Goal: Task Accomplishment & Management: Manage account settings

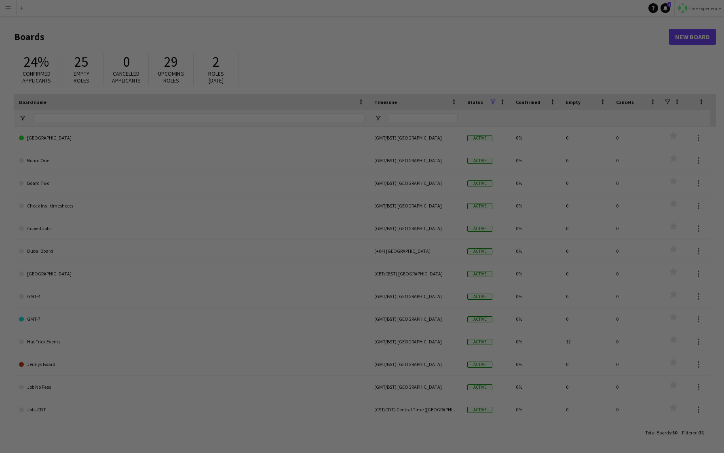
click at [695, 8] on div at bounding box center [365, 228] width 731 height 457
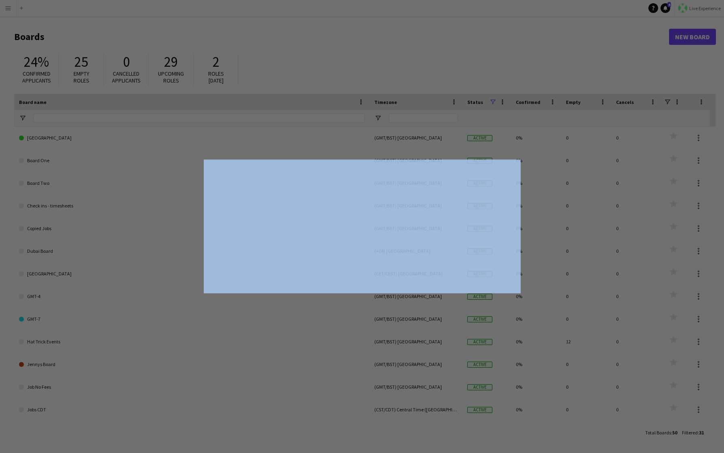
click at [695, 8] on div at bounding box center [365, 228] width 731 height 457
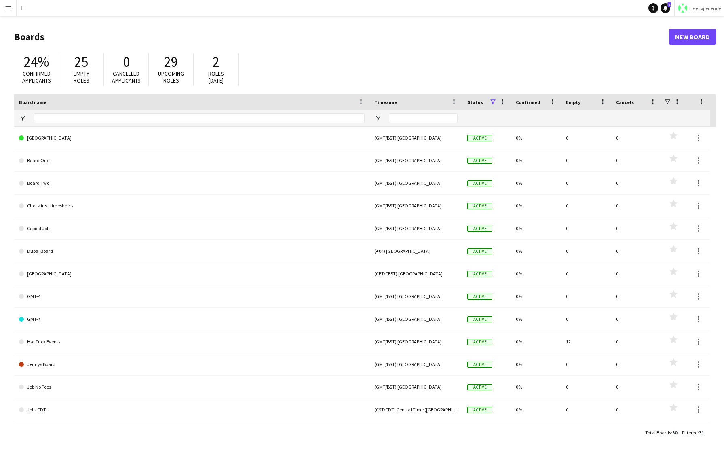
click at [704, 0] on button "Live Experience" at bounding box center [699, 8] width 50 height 16
click at [613, 59] on div "24% Confirmed applicants 25 Empty roles 0 Cancelled applicants 29 Upcoming role…" at bounding box center [365, 71] width 702 height 44
click at [711, 8] on span "Live Experience" at bounding box center [705, 8] width 32 height 6
click at [676, 53] on span "Walls Productions" at bounding box center [695, 53] width 43 height 7
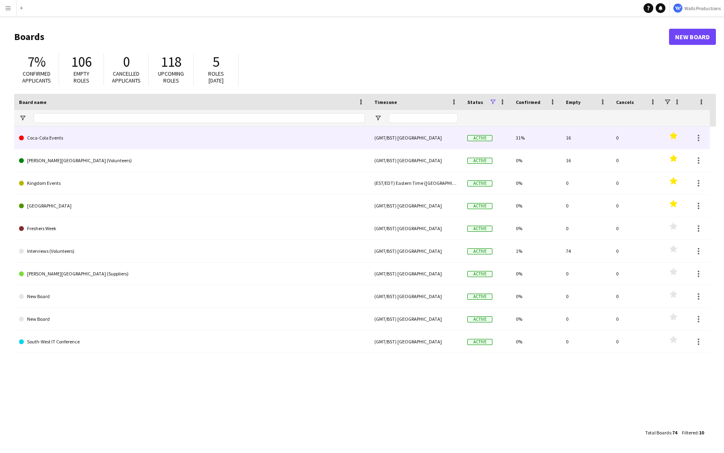
click at [71, 133] on link "Coca-Cola Events" at bounding box center [192, 137] width 346 height 23
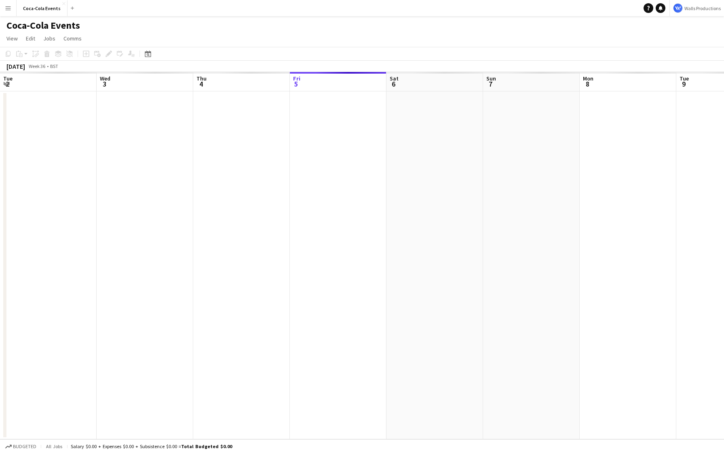
scroll to position [0, 193]
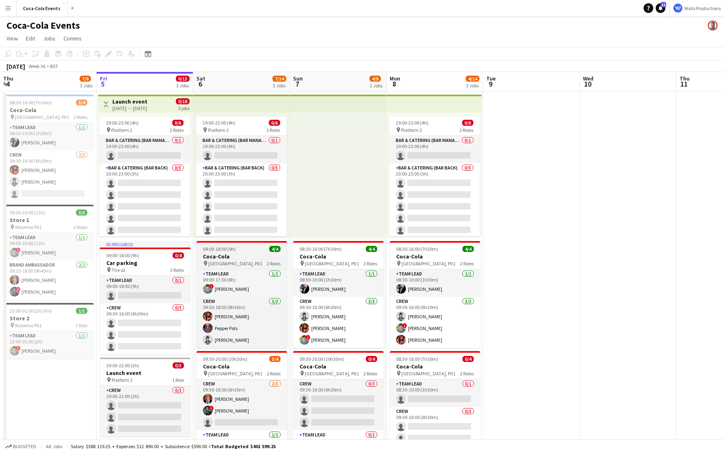
click at [221, 259] on h3 "Coca-Cola" at bounding box center [241, 256] width 91 height 7
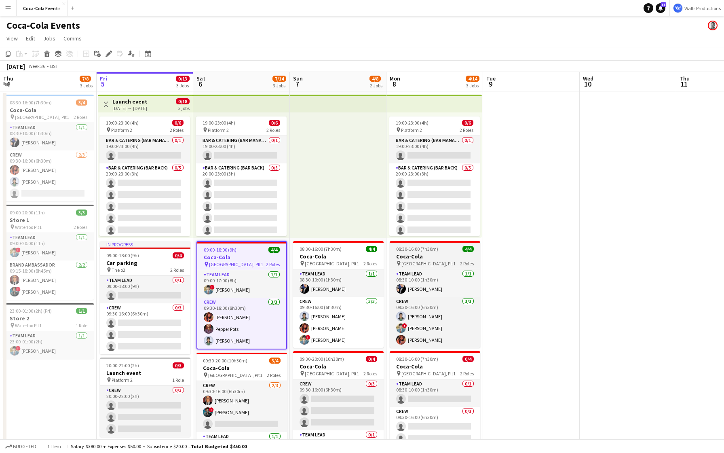
click at [415, 261] on span "[GEOGRAPHIC_DATA], Plt1" at bounding box center [428, 263] width 54 height 6
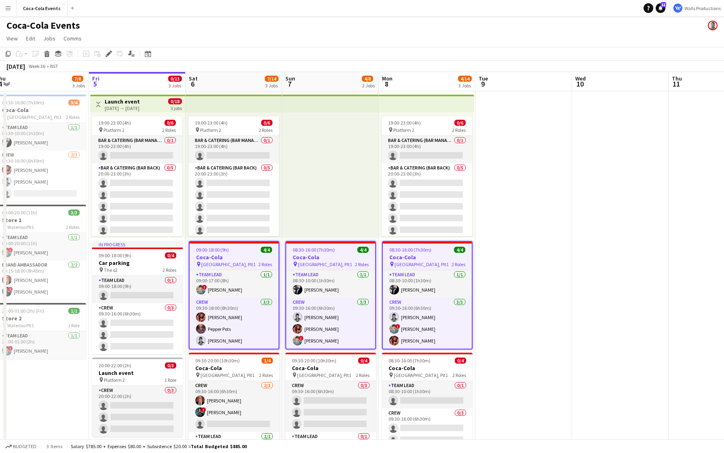
scroll to position [0, 203]
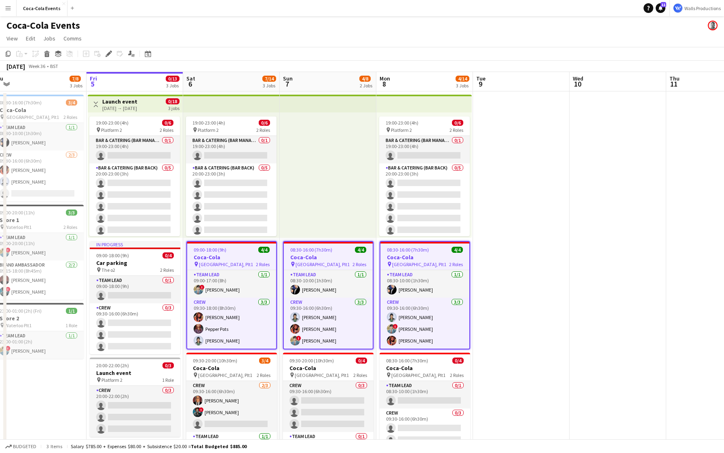
click at [6, 6] on app-icon "Menu" at bounding box center [8, 8] width 6 height 6
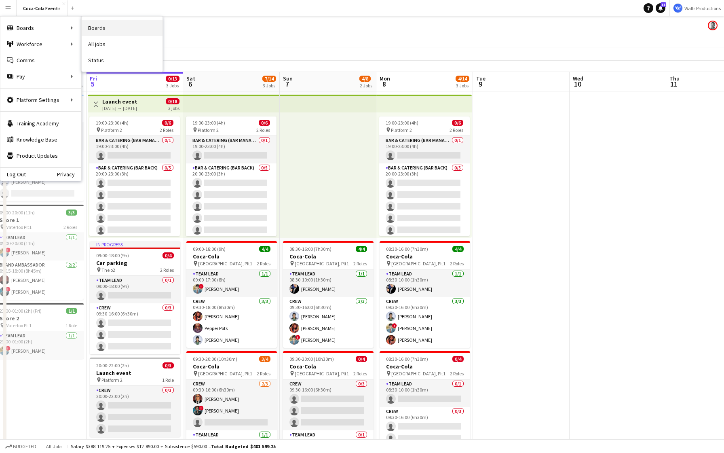
click at [112, 27] on link "Boards" at bounding box center [122, 28] width 81 height 16
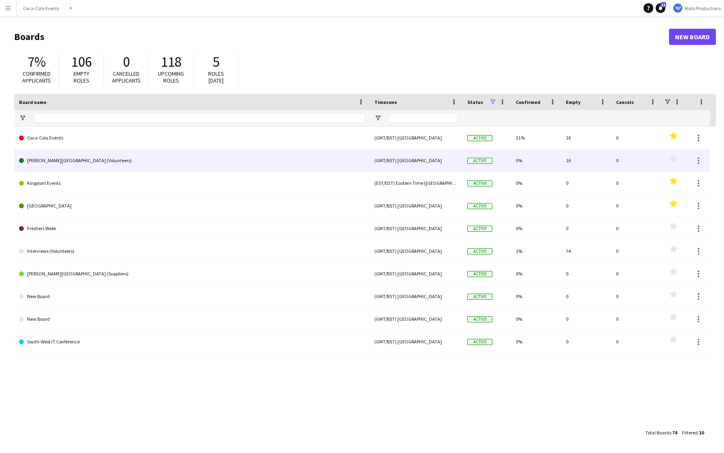
click at [675, 157] on polygon at bounding box center [673, 158] width 8 height 8
click at [675, 160] on polygon at bounding box center [673, 158] width 8 height 8
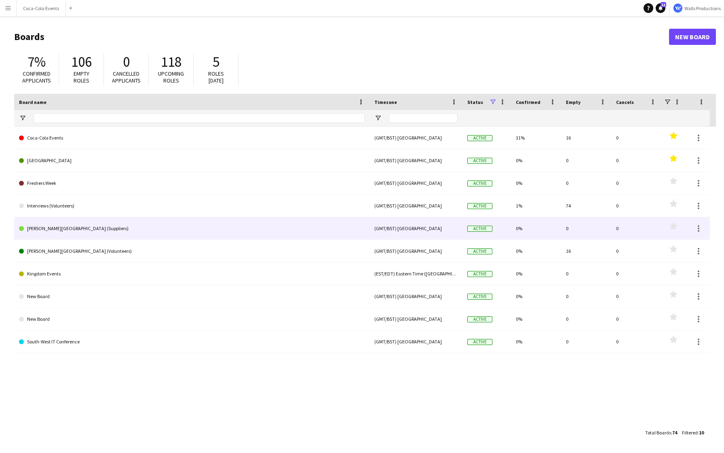
click at [51, 230] on link "[PERSON_NAME][GEOGRAPHIC_DATA] (Suppliers)" at bounding box center [192, 228] width 346 height 23
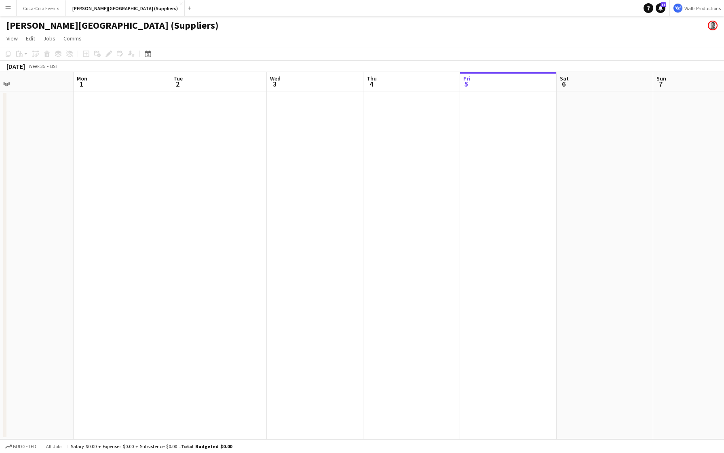
scroll to position [0, 203]
click at [8, 9] on app-icon "Menu" at bounding box center [8, 8] width 6 height 6
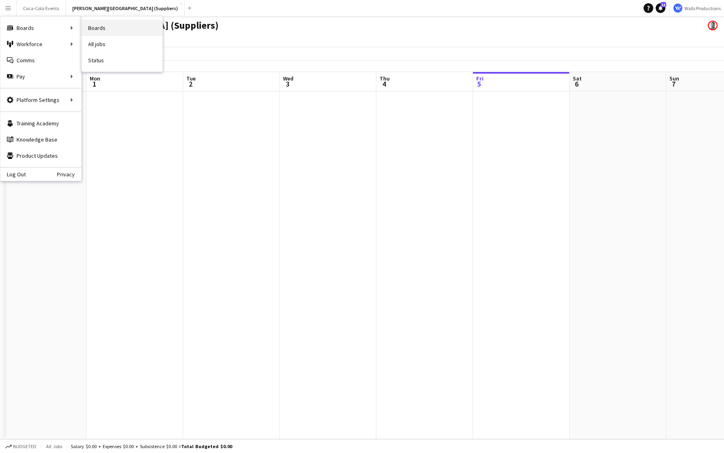
click at [101, 33] on link "Boards" at bounding box center [122, 28] width 81 height 16
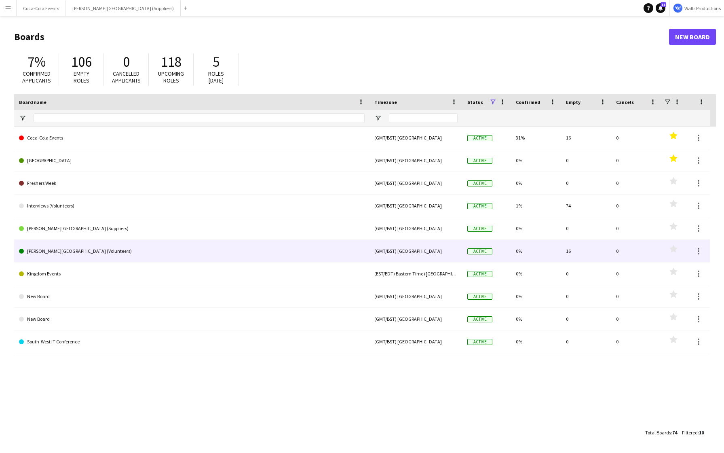
click at [96, 257] on link "[PERSON_NAME][GEOGRAPHIC_DATA] (Volunteers)" at bounding box center [192, 251] width 346 height 23
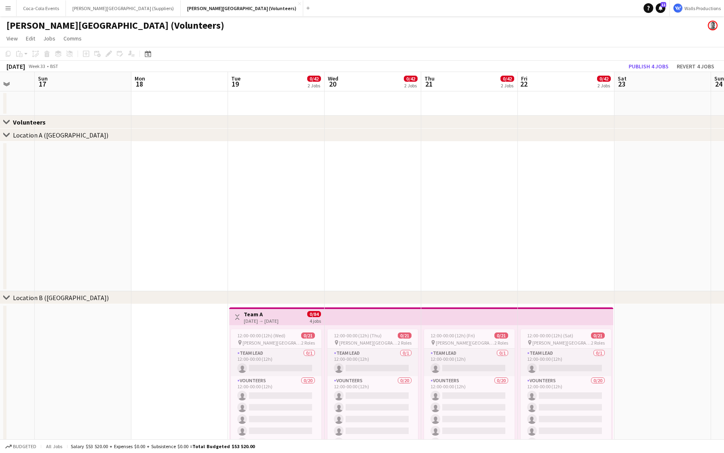
scroll to position [0, 353]
click at [250, 318] on div "[DATE] → [DATE]" at bounding box center [259, 321] width 35 height 6
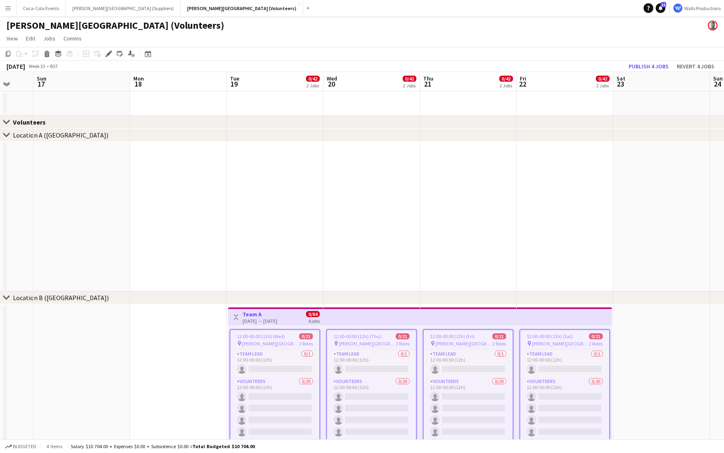
click at [250, 318] on div "[DATE] → [DATE]" at bounding box center [259, 321] width 35 height 6
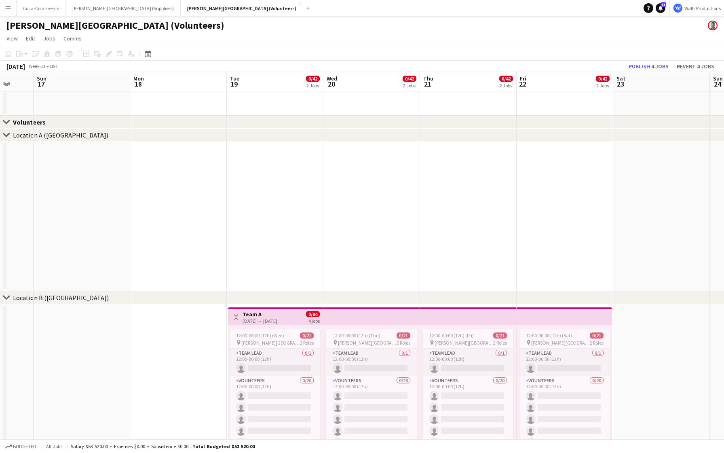
click at [248, 314] on h3 "Team A" at bounding box center [259, 313] width 35 height 7
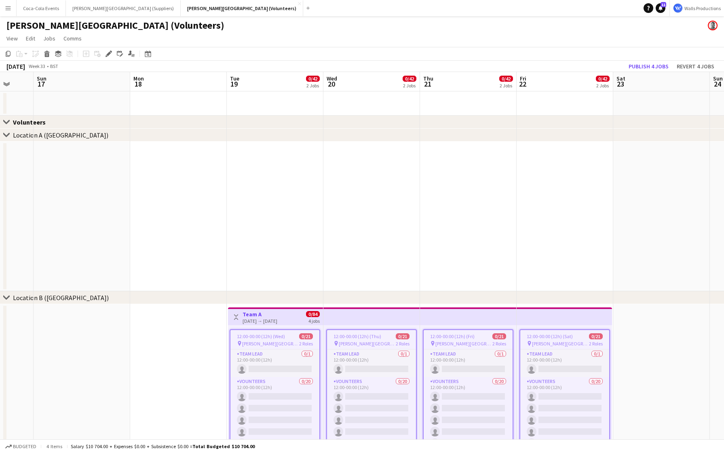
click at [248, 314] on h3 "Team A" at bounding box center [259, 313] width 35 height 7
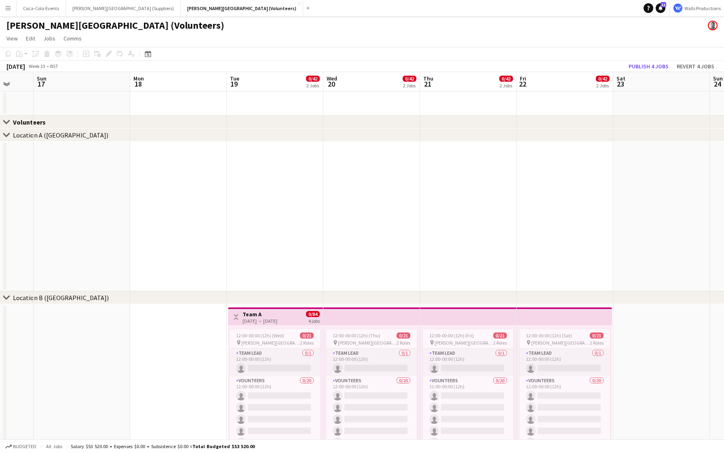
click at [248, 314] on h3 "Team A" at bounding box center [259, 313] width 35 height 7
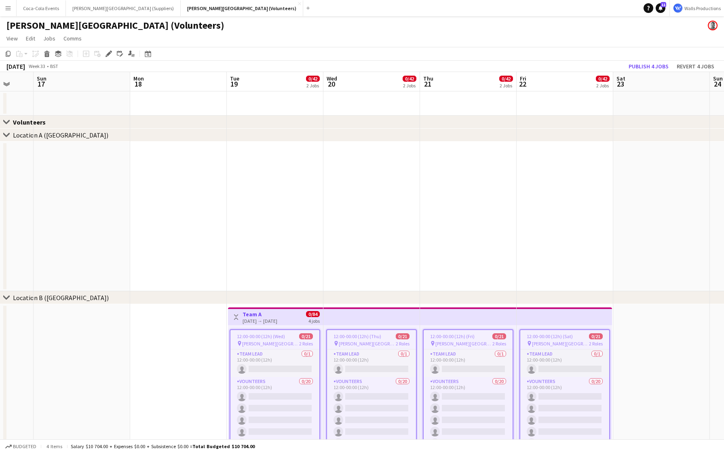
click at [248, 314] on h3 "Team A" at bounding box center [259, 313] width 35 height 7
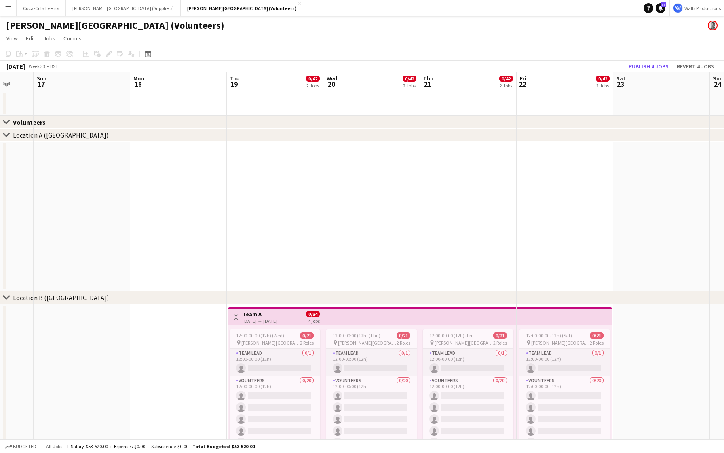
click at [248, 314] on h3 "Team A" at bounding box center [259, 313] width 35 height 7
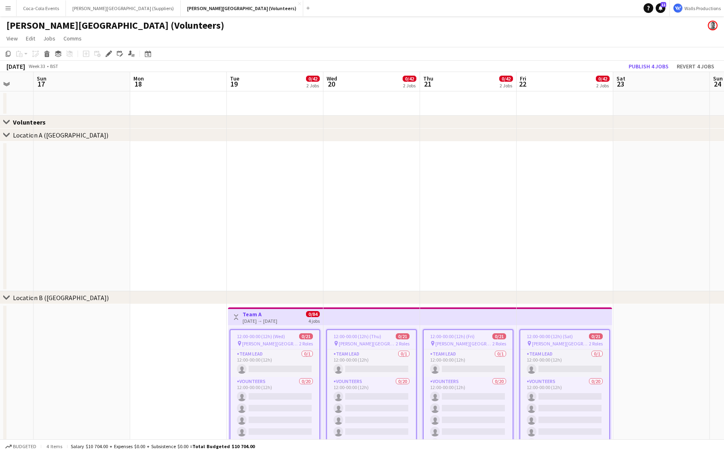
click at [248, 314] on h3 "Team A" at bounding box center [259, 313] width 35 height 7
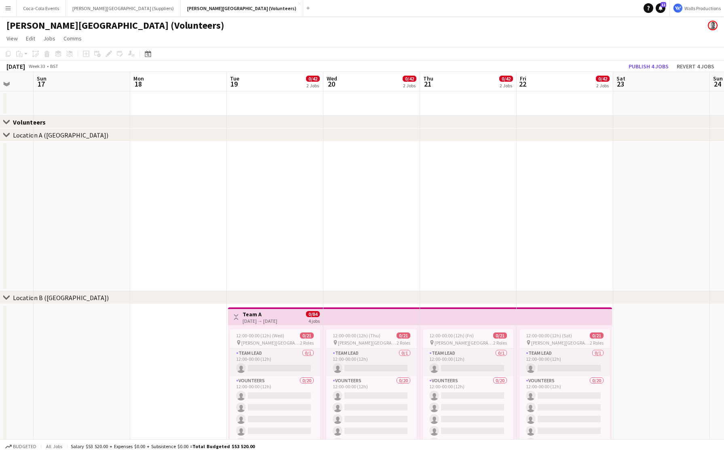
click at [145, 361] on app-date-cell at bounding box center [178, 379] width 97 height 150
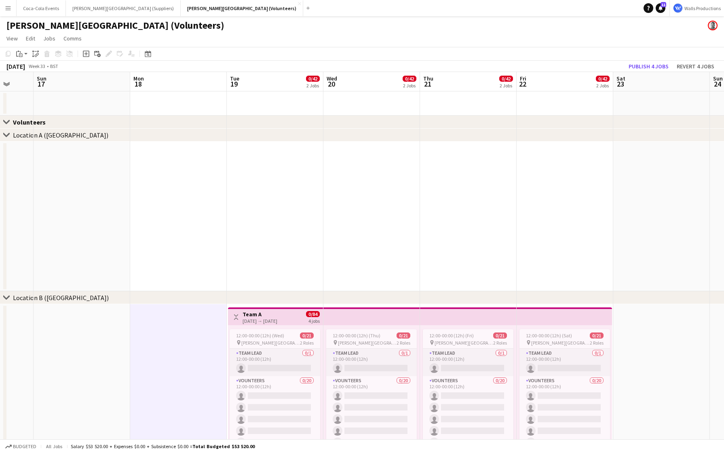
click at [235, 314] on app-icon "Toggle View" at bounding box center [236, 317] width 6 height 6
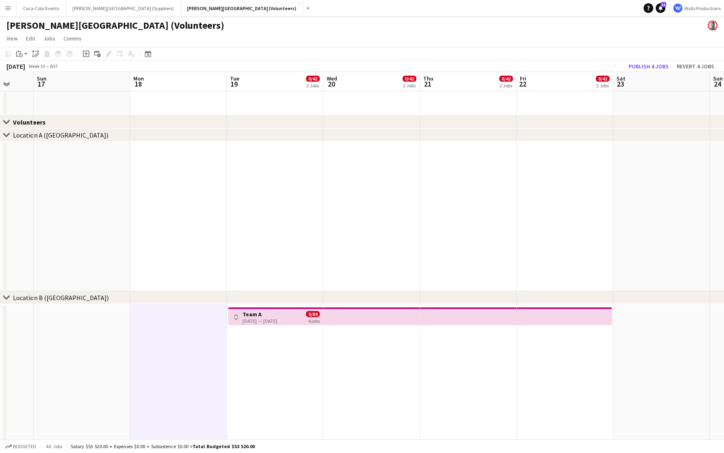
click at [238, 315] on app-icon "Toggle View" at bounding box center [236, 317] width 6 height 6
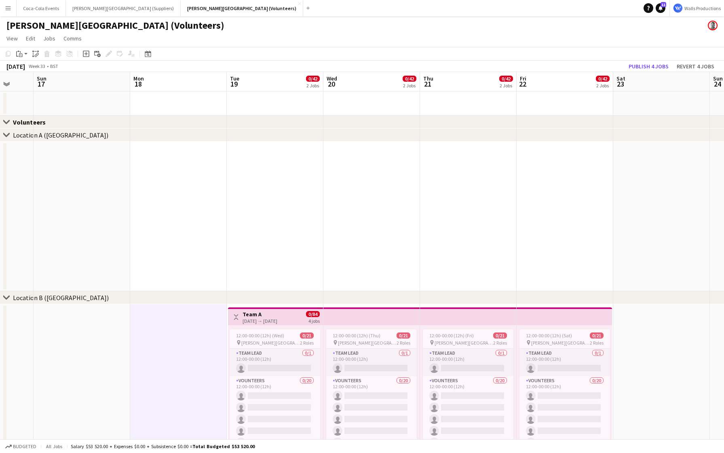
click at [238, 315] on app-icon "Toggle View" at bounding box center [236, 317] width 6 height 6
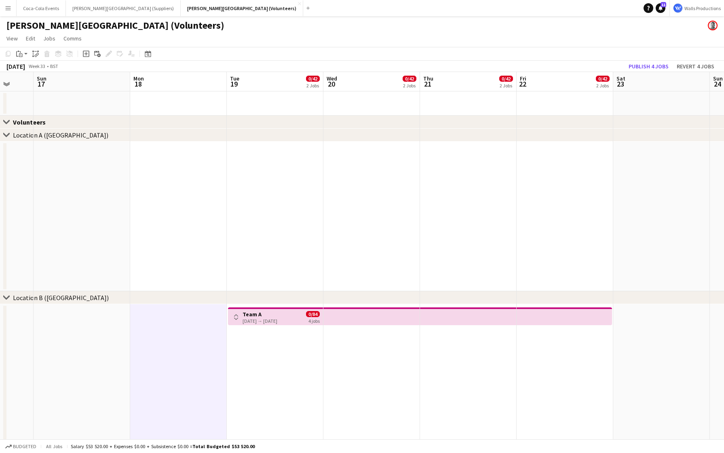
click at [238, 315] on app-icon "Toggle View" at bounding box center [236, 317] width 6 height 6
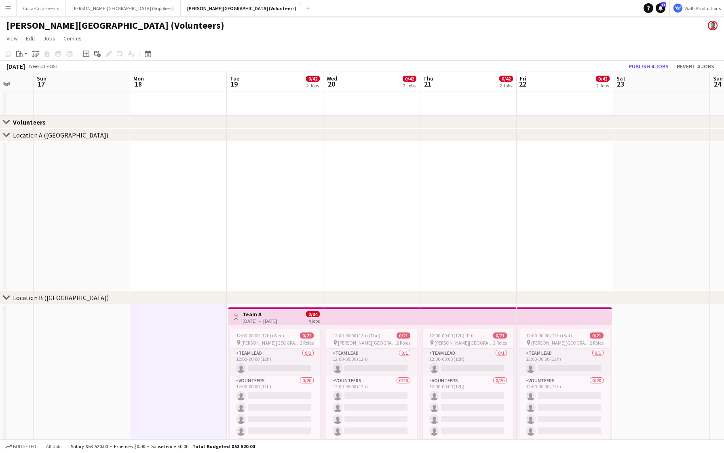
click at [238, 315] on app-icon "Toggle View" at bounding box center [236, 317] width 6 height 6
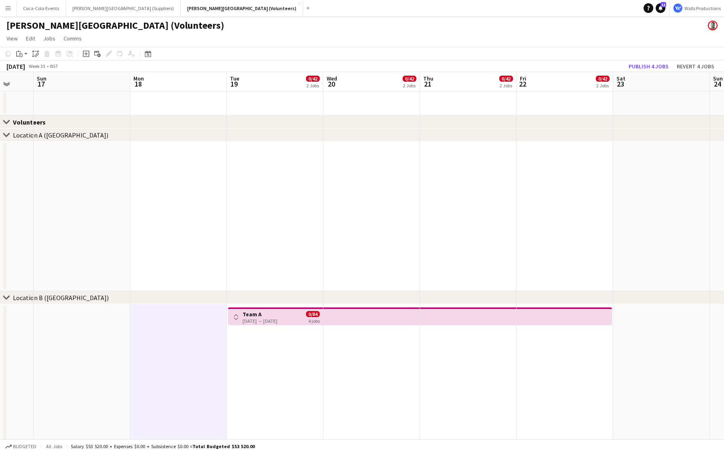
click at [259, 318] on div "[DATE] → [DATE]" at bounding box center [259, 321] width 35 height 6
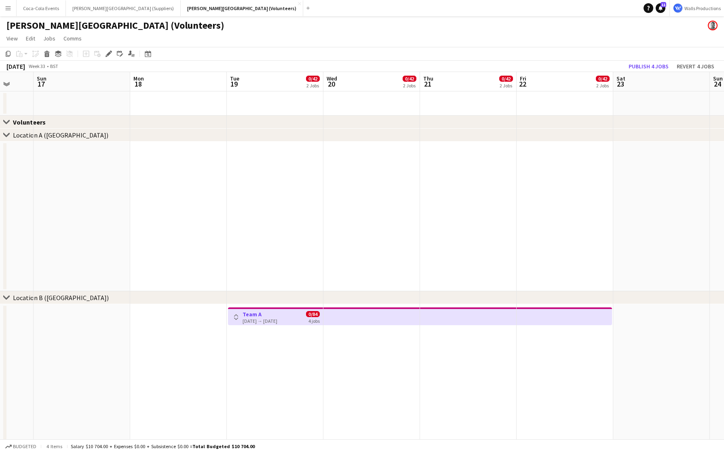
click at [259, 318] on div "[DATE] → [DATE]" at bounding box center [259, 321] width 35 height 6
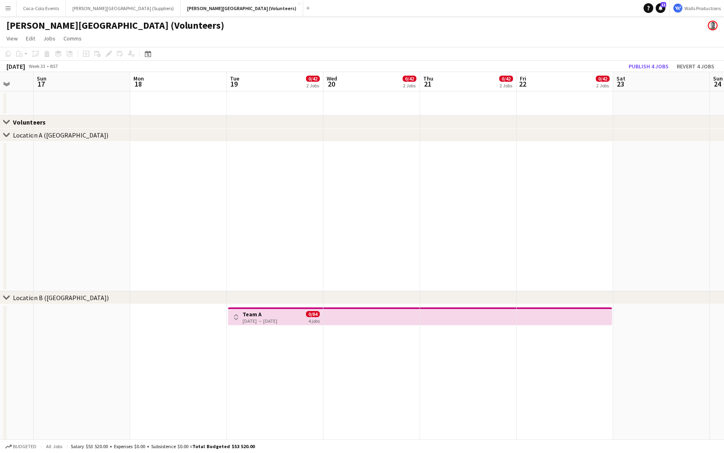
click at [259, 318] on div "[DATE] → [DATE]" at bounding box center [259, 321] width 35 height 6
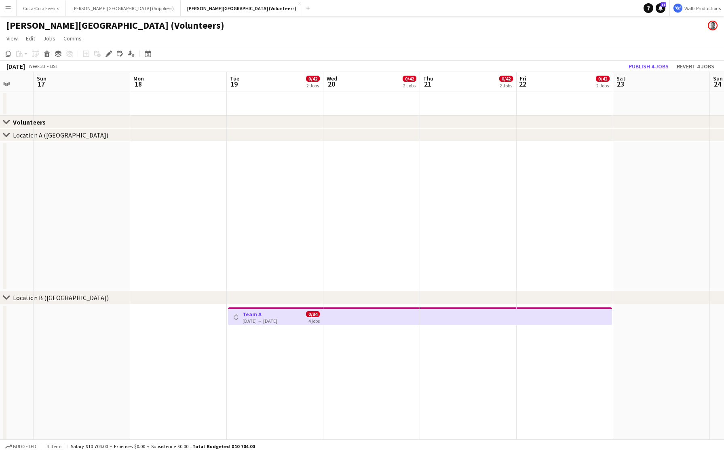
click at [236, 317] on app-icon "Toggle View" at bounding box center [236, 317] width 6 height 6
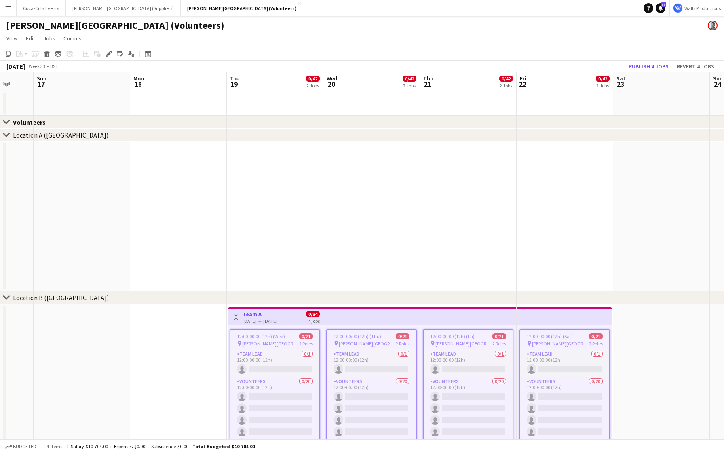
click at [284, 268] on app-date-cell at bounding box center [275, 216] width 97 height 150
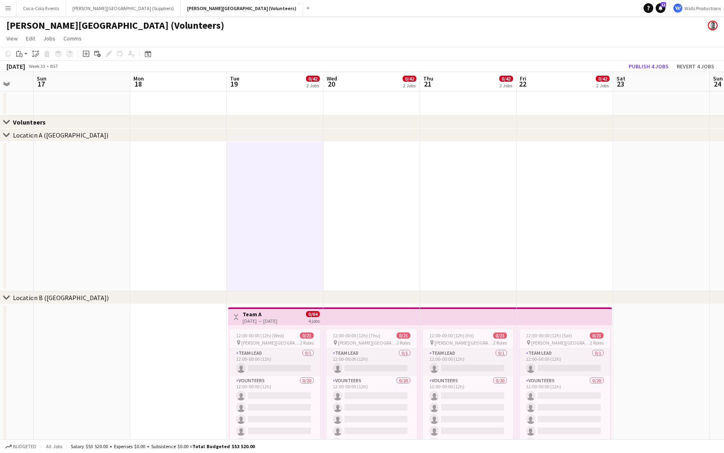
click at [247, 280] on app-date-cell at bounding box center [275, 216] width 97 height 150
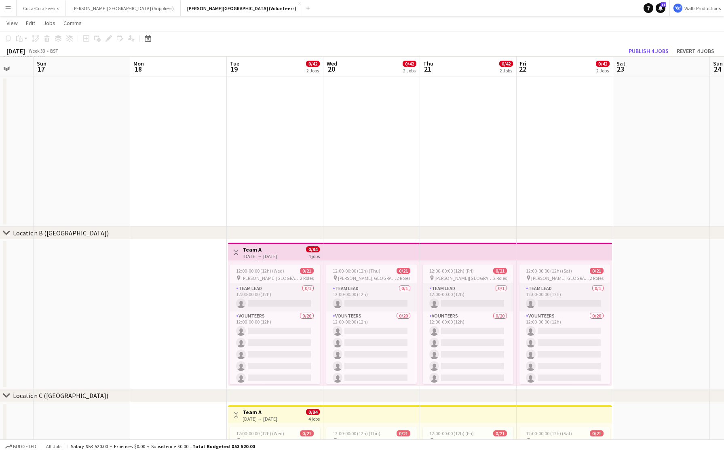
scroll to position [64, 0]
click at [177, 273] on app-date-cell at bounding box center [178, 314] width 97 height 150
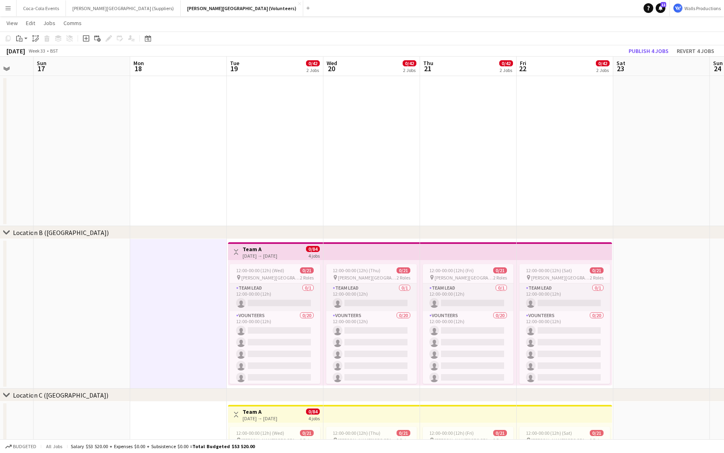
click at [177, 274] on app-date-cell at bounding box center [178, 314] width 97 height 150
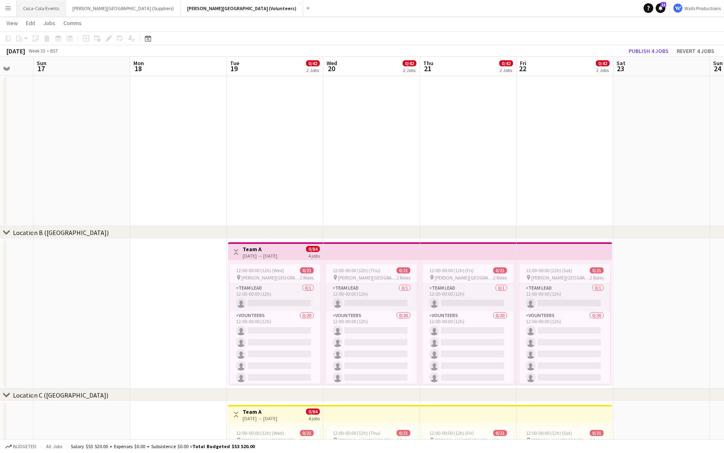
click at [31, 3] on button "Coca-Cola Events Close" at bounding box center [41, 8] width 49 height 16
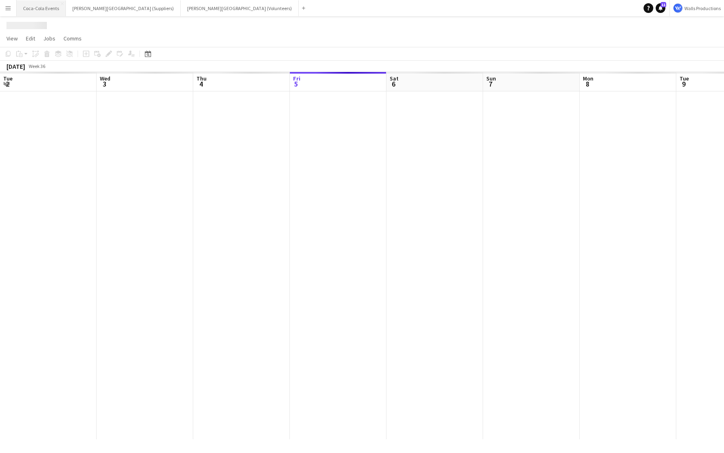
scroll to position [0, 193]
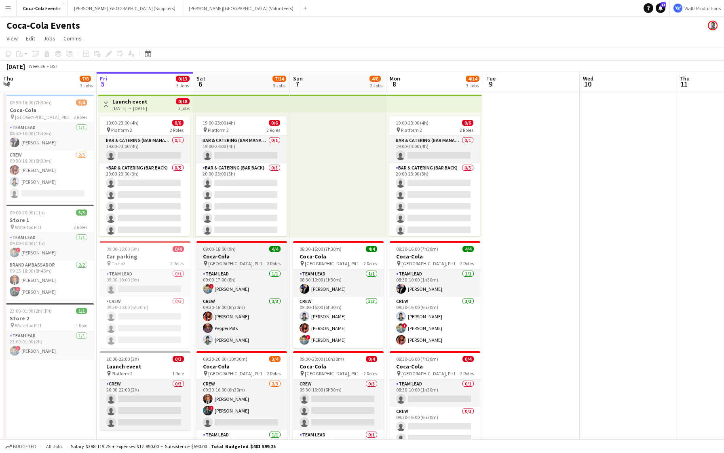
click at [233, 259] on h3 "Coca-Cola" at bounding box center [241, 256] width 91 height 7
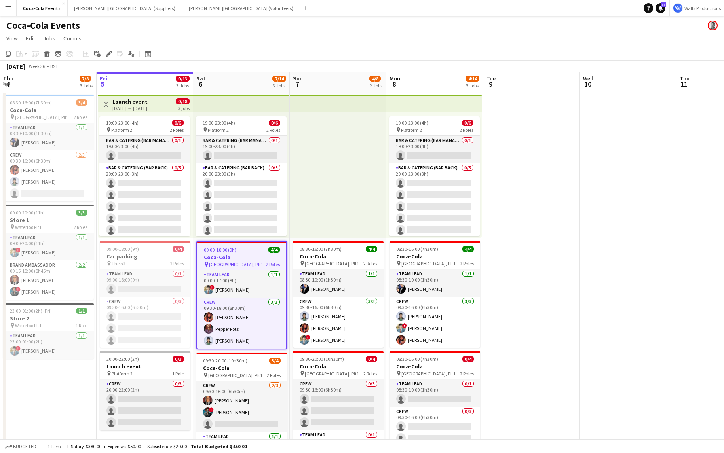
scroll to position [0, 194]
click at [251, 254] on h3 "Coca-Cola" at bounding box center [241, 256] width 89 height 7
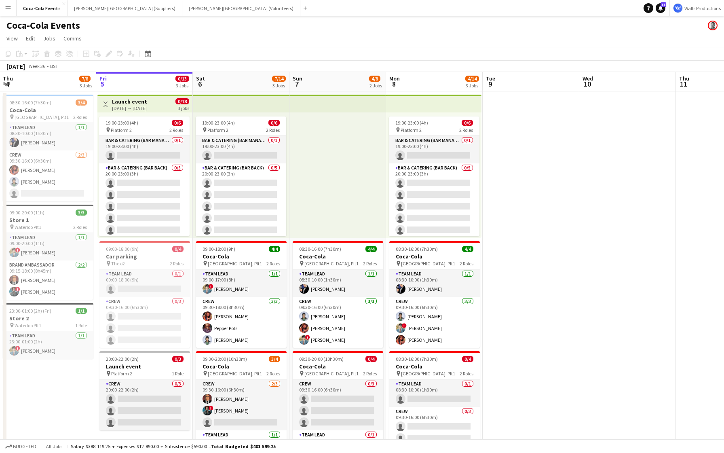
click at [602, 296] on app-date-cell at bounding box center [627, 283] width 97 height 384
